Goal: Task Accomplishment & Management: Manage account settings

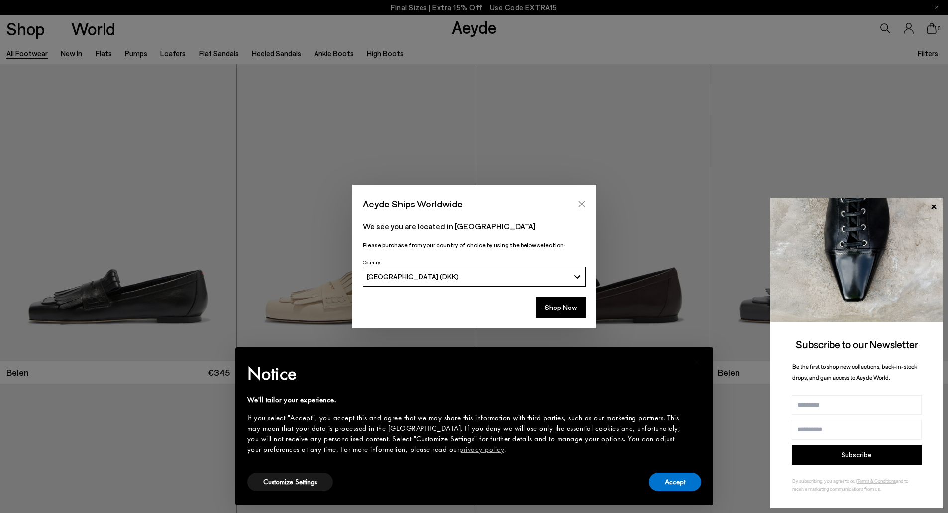
click at [582, 207] on icon "Close" at bounding box center [582, 204] width 8 height 8
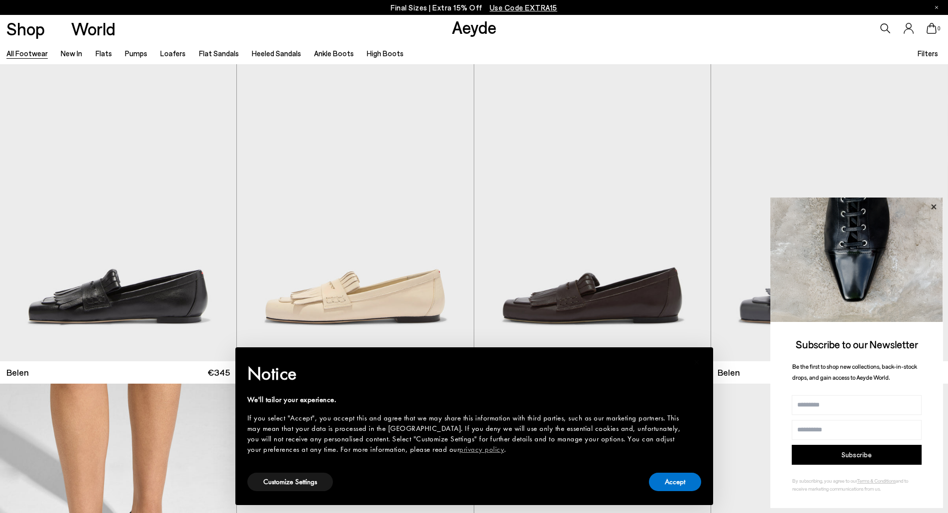
click at [934, 206] on icon at bounding box center [933, 206] width 5 height 5
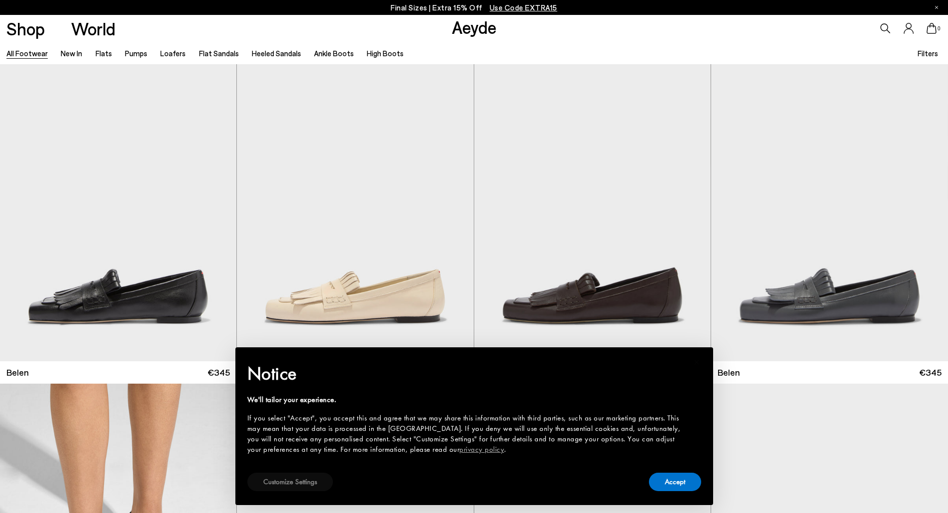
click at [271, 478] on button "Customize Settings" at bounding box center [290, 482] width 86 height 18
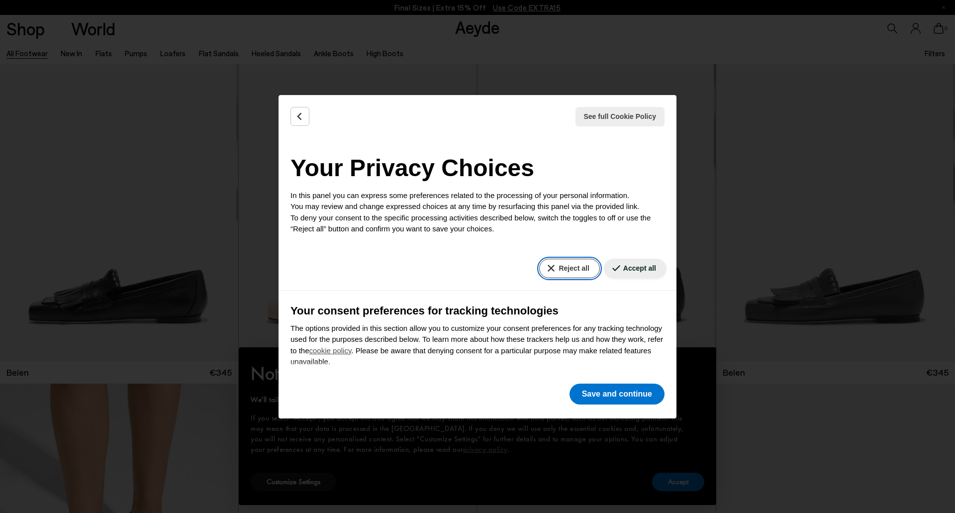
click at [560, 275] on button "Reject all" at bounding box center [569, 268] width 60 height 19
click at [543, 270] on button "Reject all" at bounding box center [569, 268] width 60 height 19
click at [593, 393] on button "Save and continue" at bounding box center [617, 394] width 95 height 21
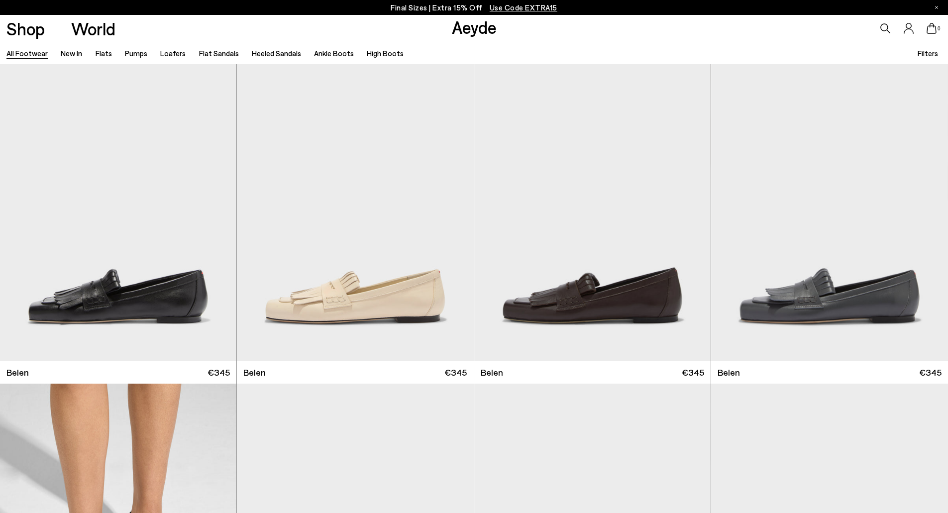
click at [905, 31] on icon at bounding box center [908, 28] width 9 height 10
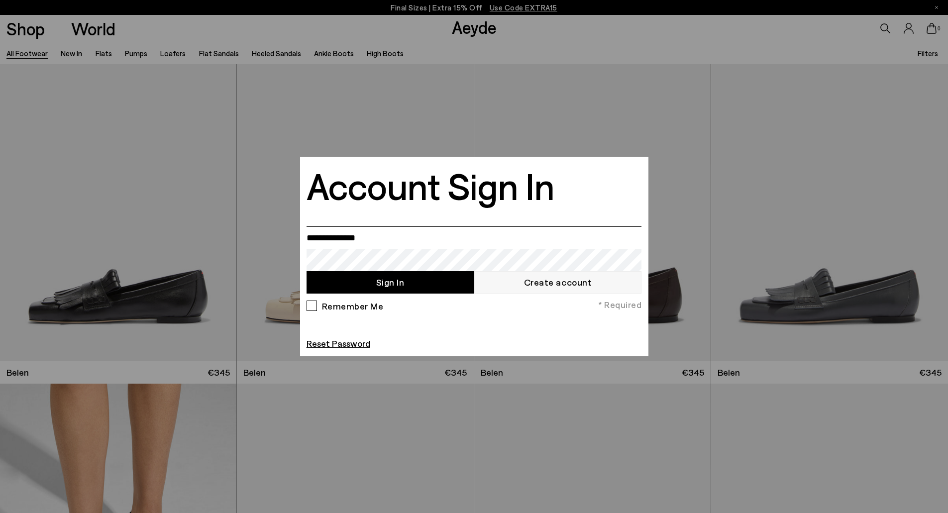
click at [327, 246] on input "email" at bounding box center [473, 237] width 335 height 22
type input "**********"
click at [306, 271] on button "Sign In" at bounding box center [390, 282] width 168 height 22
